Goal: Task Accomplishment & Management: Use online tool/utility

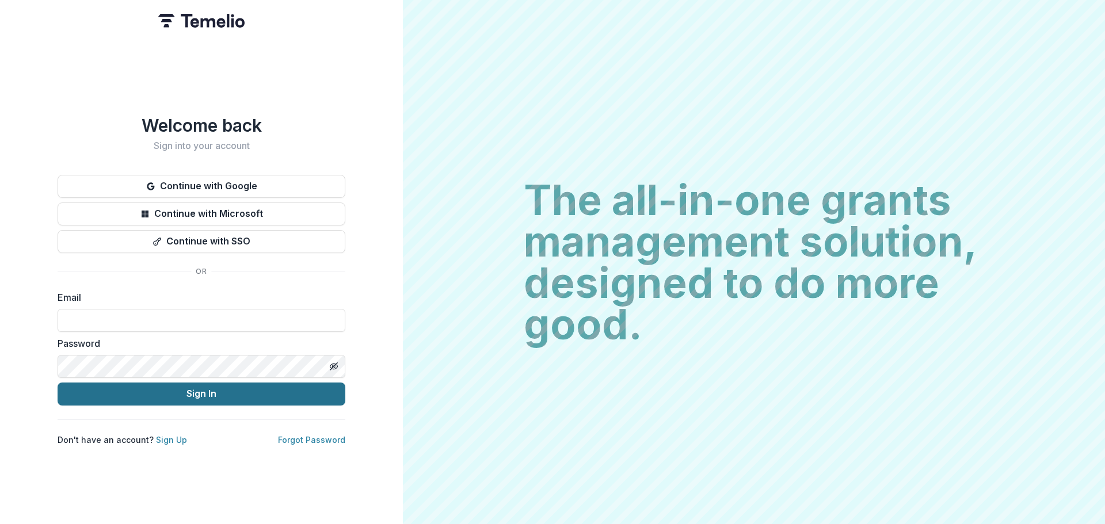
type input "**********"
click at [260, 395] on button "Sign In" at bounding box center [202, 394] width 288 height 23
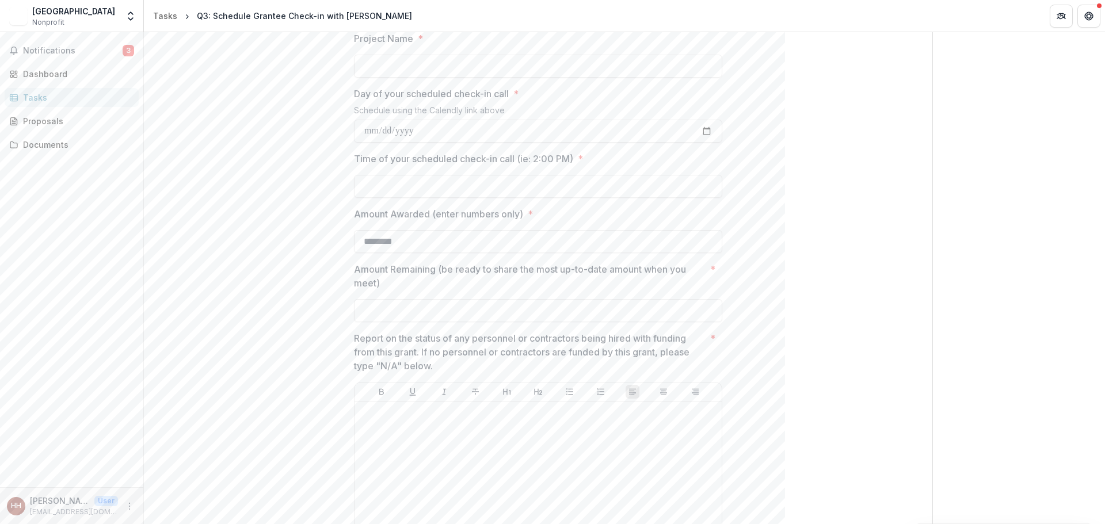
scroll to position [403, 0]
